Goal: Information Seeking & Learning: Learn about a topic

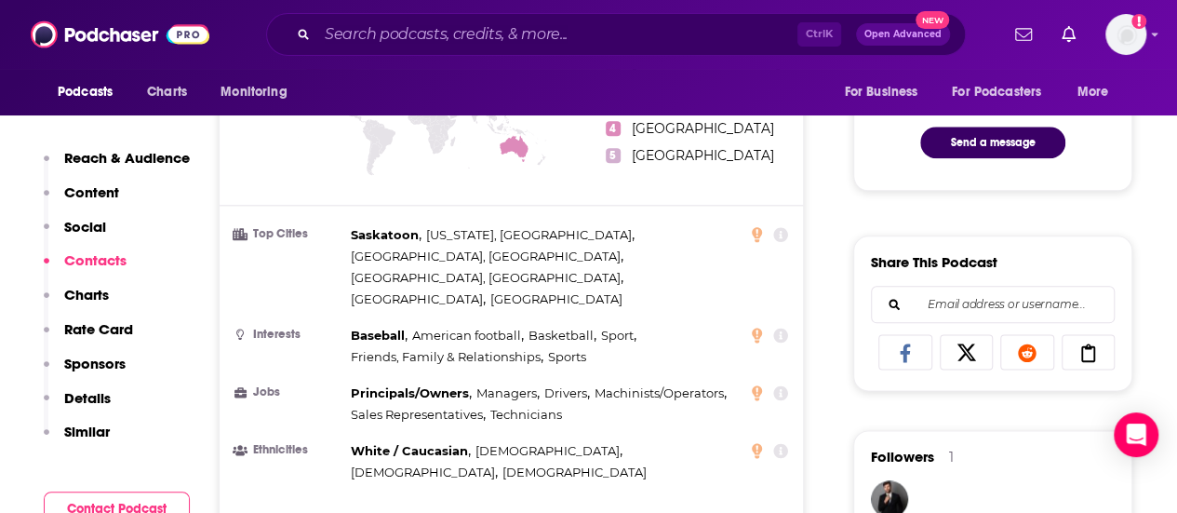
scroll to position [465, 0]
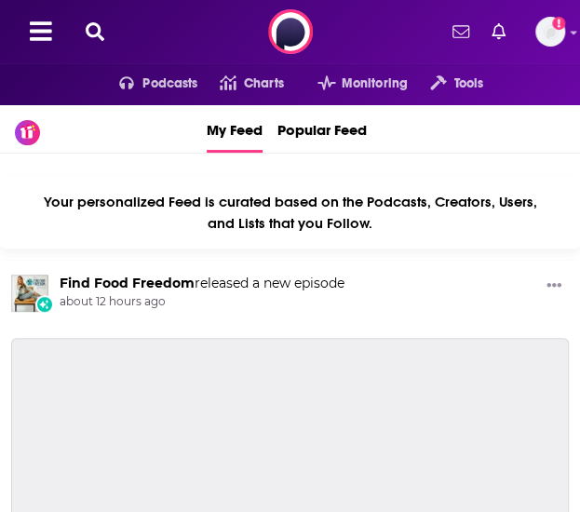
click at [98, 36] on icon at bounding box center [95, 31] width 19 height 19
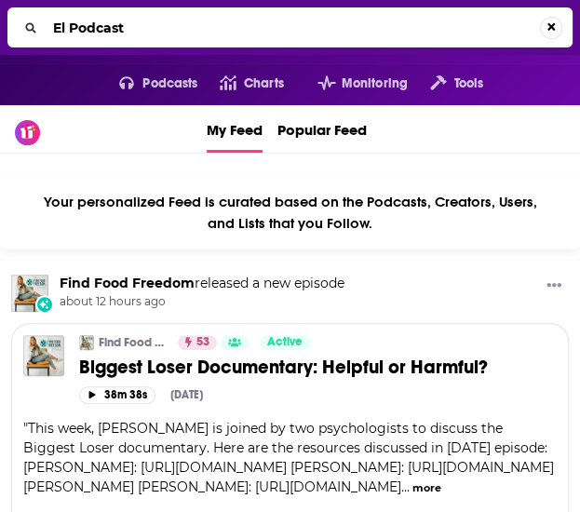
type input "El Podcast"
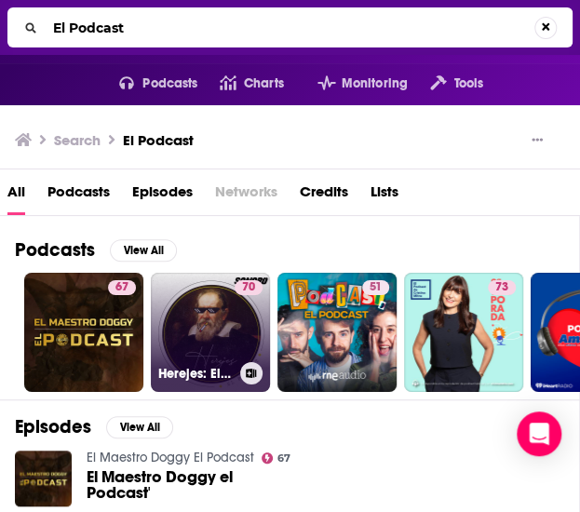
click at [227, 343] on link "70 Herejes: El Podcast" at bounding box center [210, 332] width 119 height 119
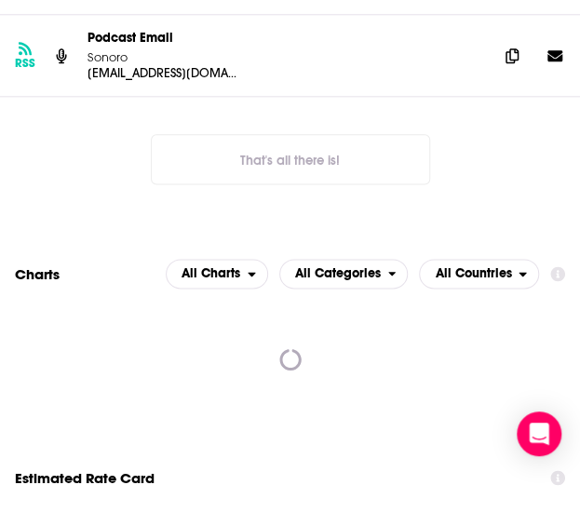
scroll to position [1768, 0]
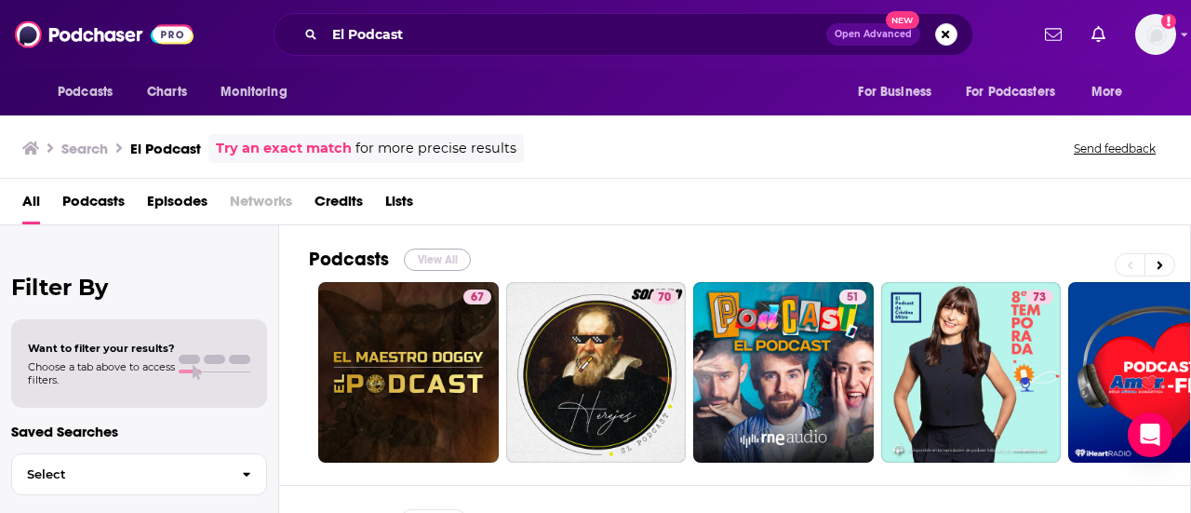
click at [448, 252] on button "View All" at bounding box center [437, 259] width 67 height 22
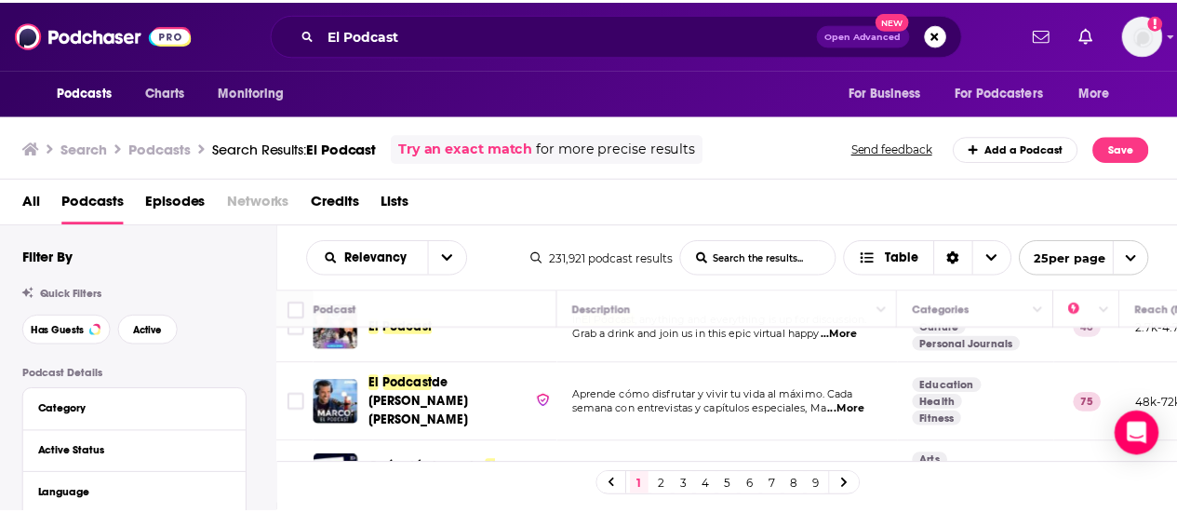
scroll to position [837, 0]
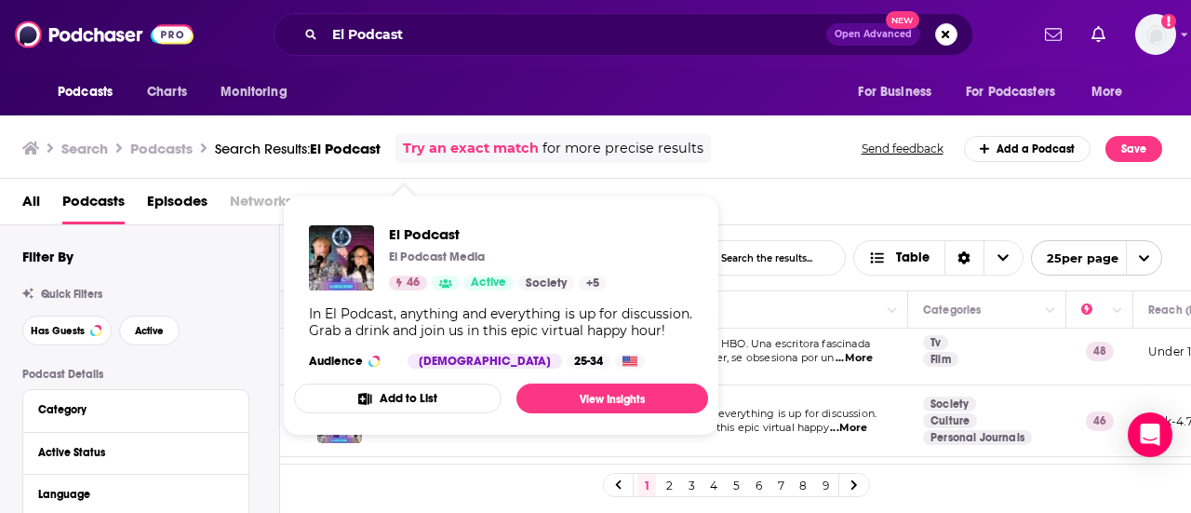
click at [397, 414] on div "Podcasts Charts Monitoring El Podcast Open Advanced New For Business For Podcas…" at bounding box center [595, 256] width 1191 height 513
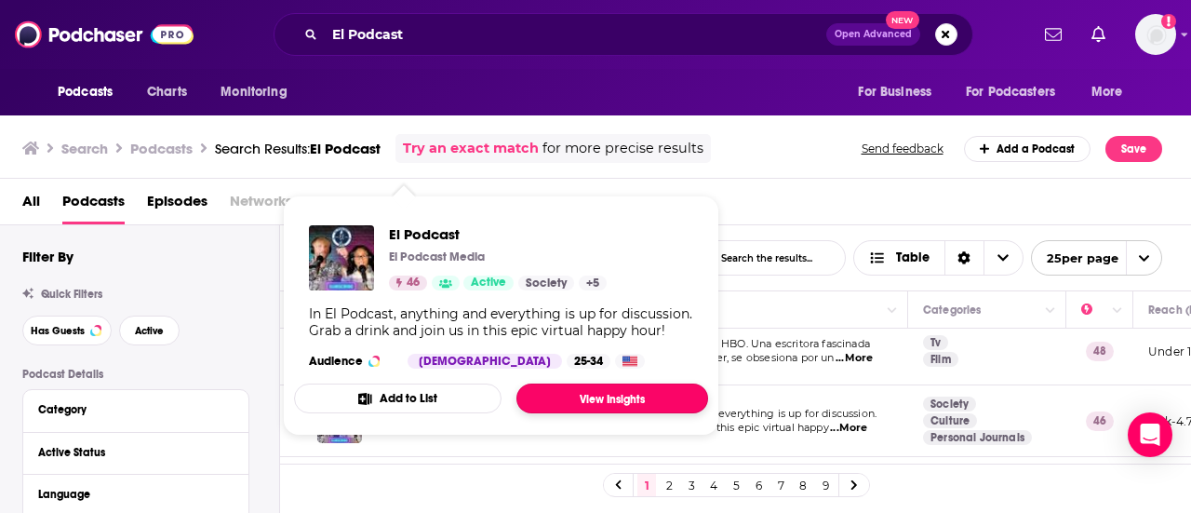
click at [564, 392] on link "View Insights" at bounding box center [612, 398] width 192 height 30
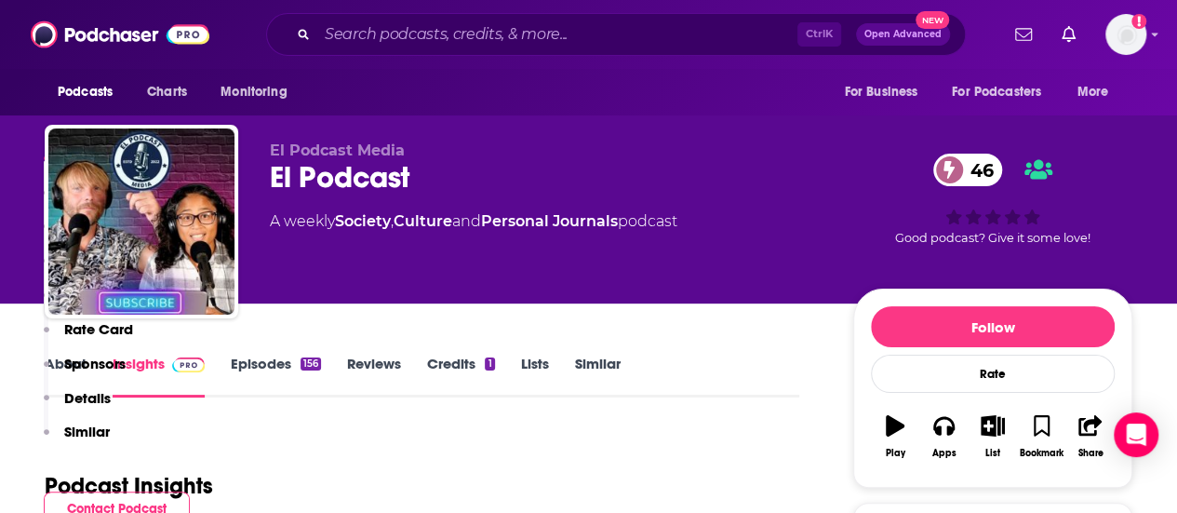
scroll to position [372, 0]
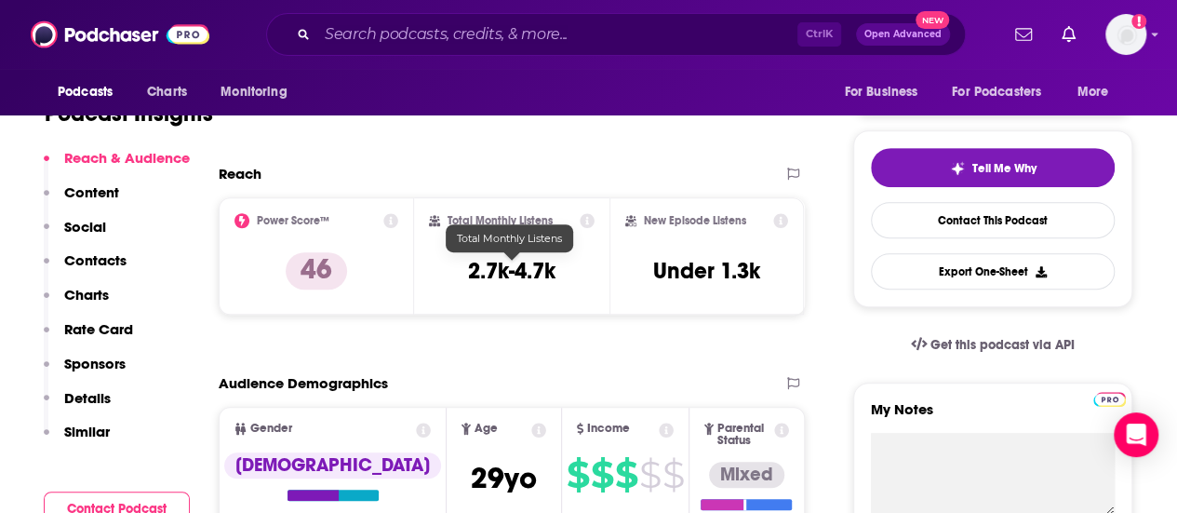
click at [499, 270] on h3 "2.7k-4.7k" at bounding box center [511, 271] width 87 height 28
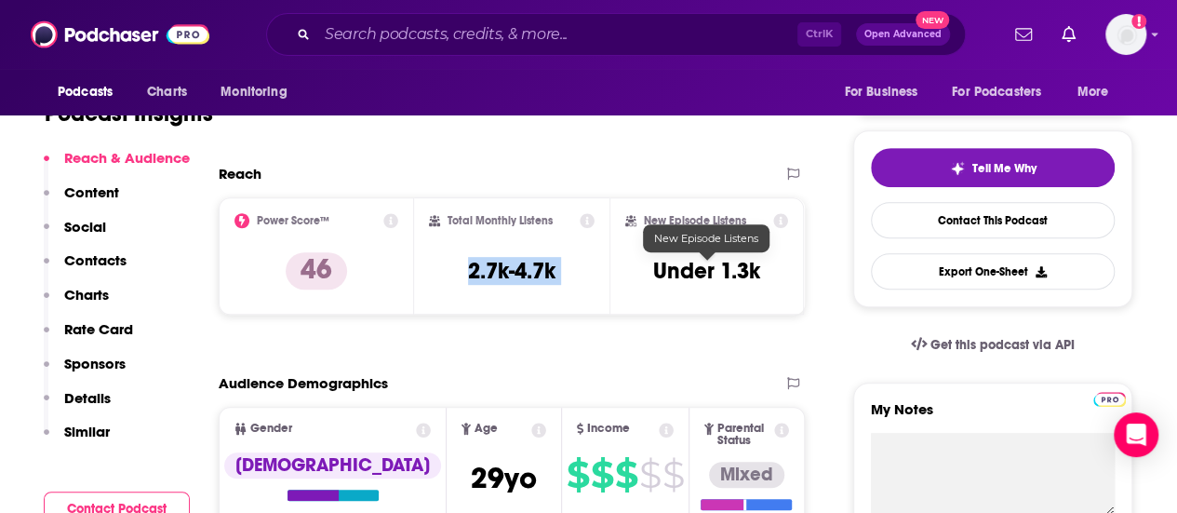
copy div "2.7k-4.7k"
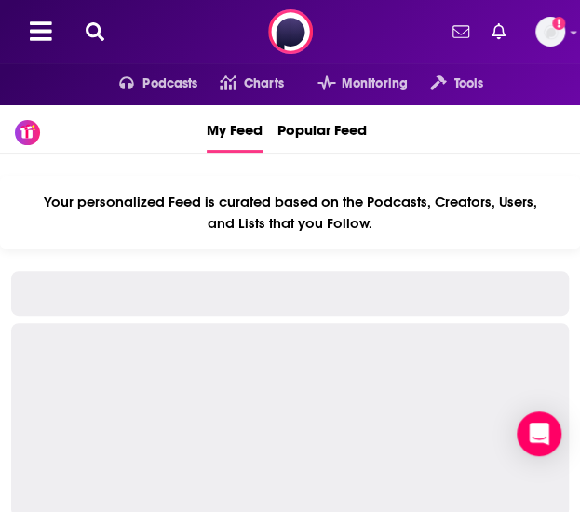
click at [95, 30] on icon at bounding box center [95, 31] width 19 height 19
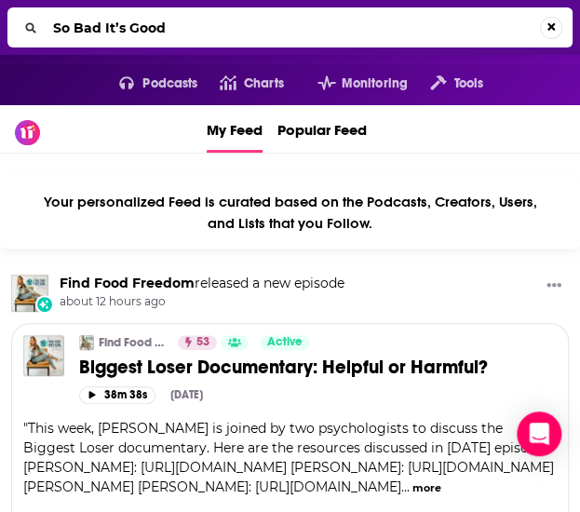
type input "So Bad It’s Good"
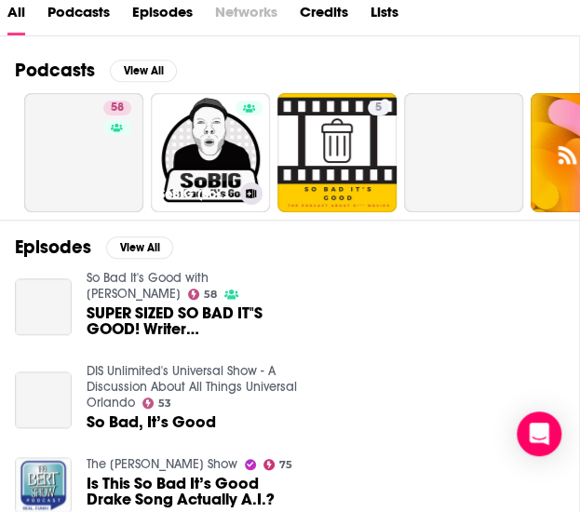
scroll to position [186, 0]
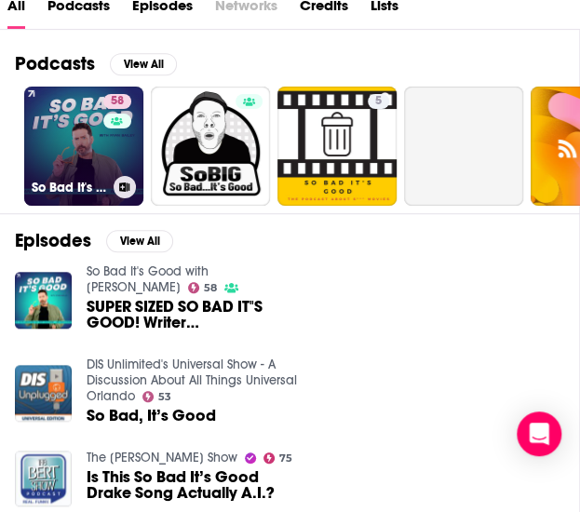
click at [85, 147] on link "58 So Bad It's Good with [PERSON_NAME]" at bounding box center [83, 146] width 119 height 119
